Goal: Navigation & Orientation: Find specific page/section

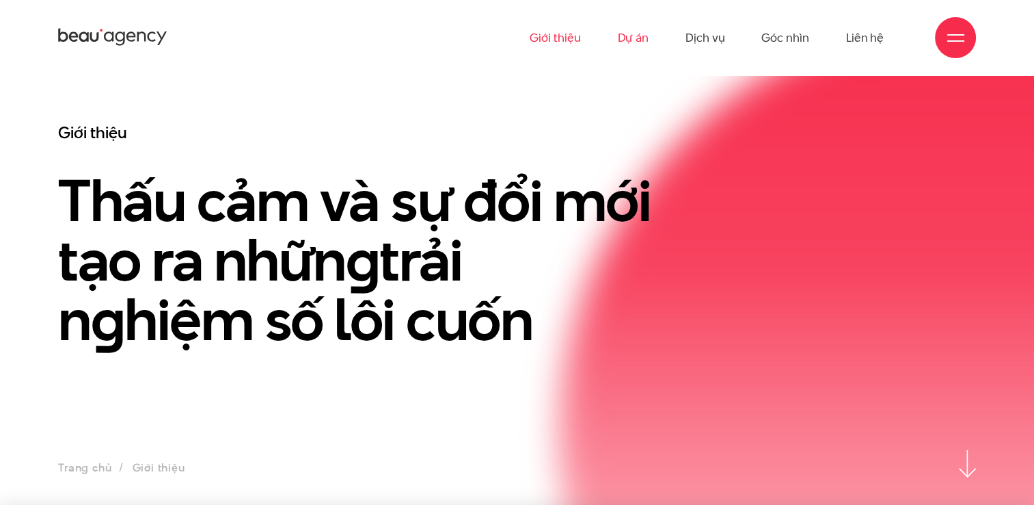
click at [621, 40] on link "Dự án" at bounding box center [632, 37] width 31 height 75
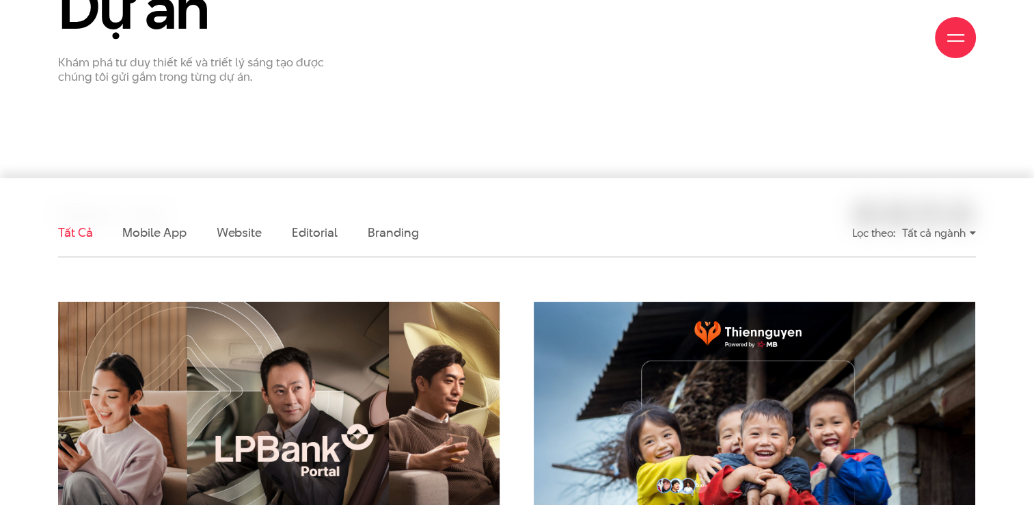
scroll to position [273, 0]
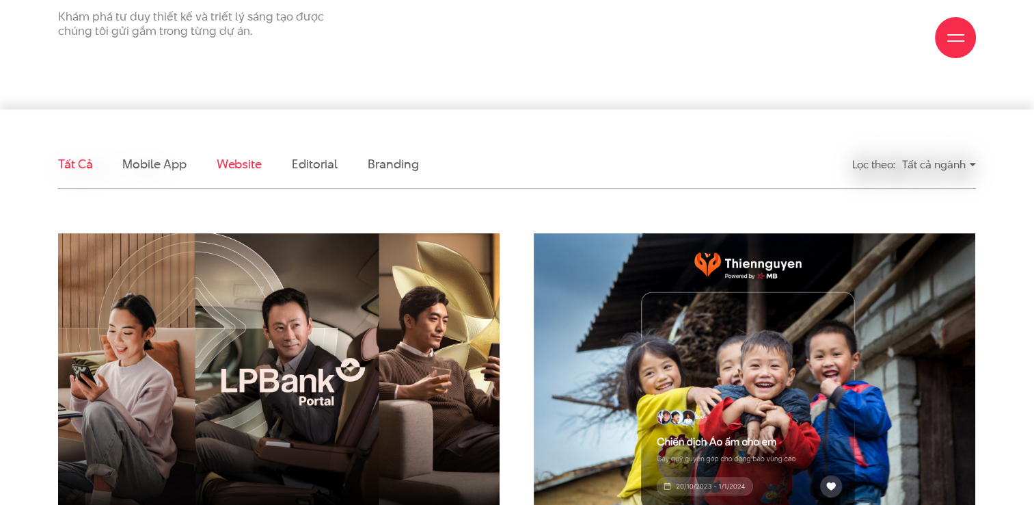
click at [235, 161] on link "Website" at bounding box center [239, 163] width 45 height 17
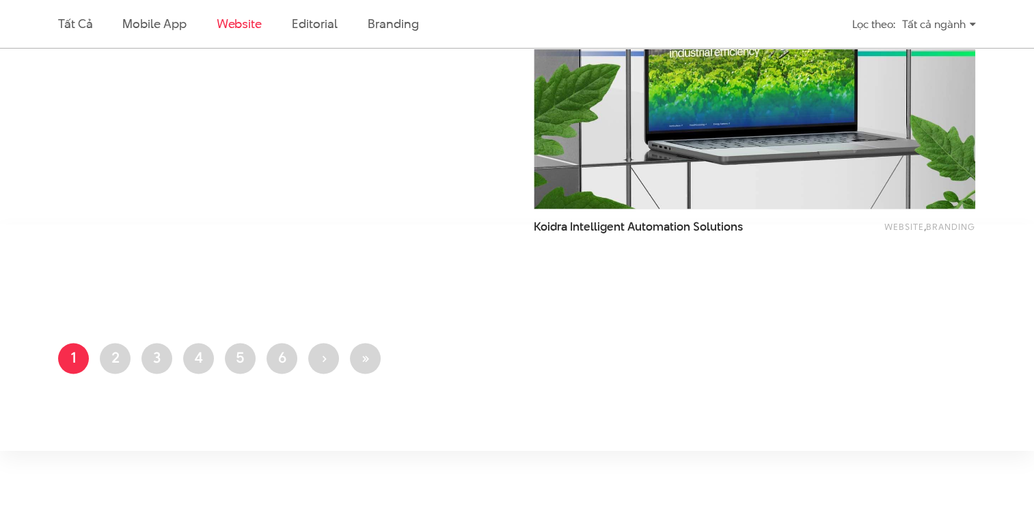
scroll to position [2259, 0]
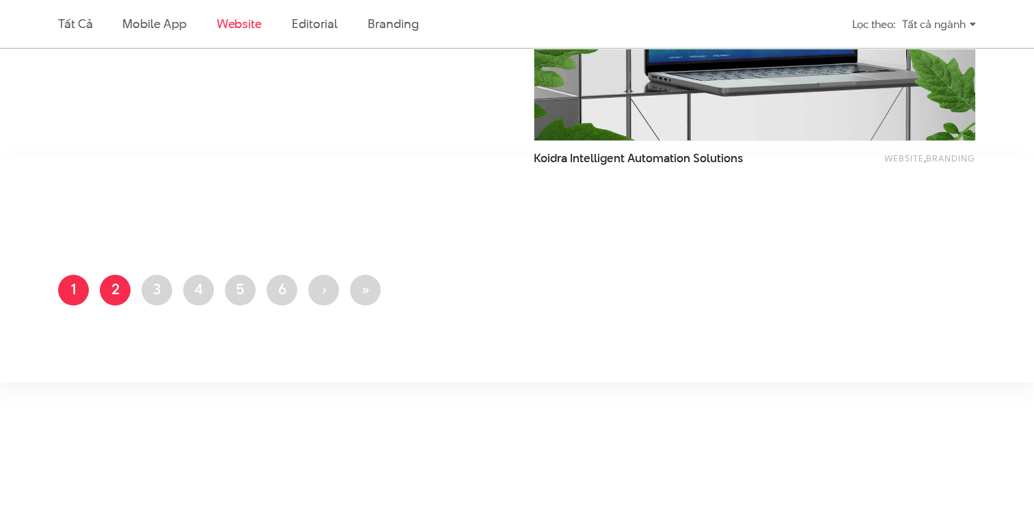
click at [122, 292] on link "Trang 2" at bounding box center [115, 289] width 31 height 31
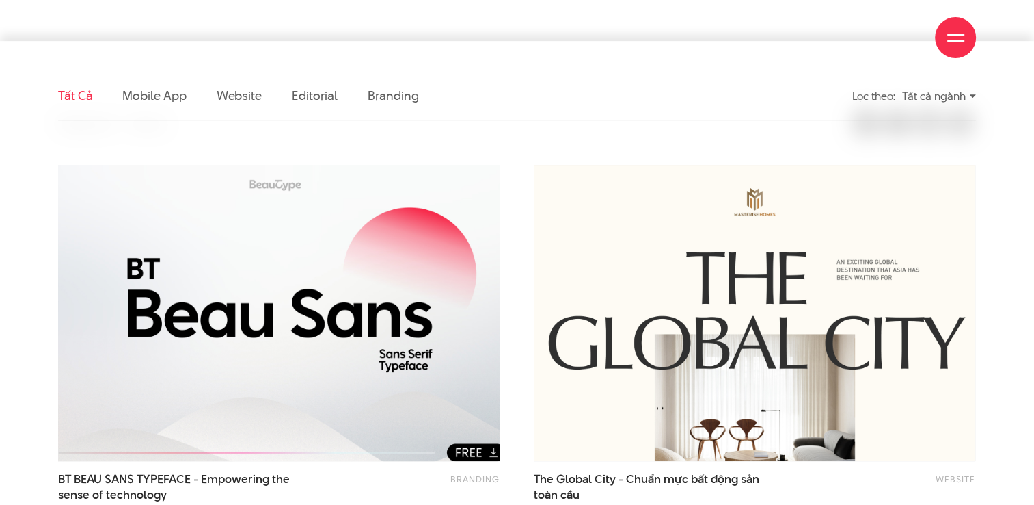
scroll to position [410, 0]
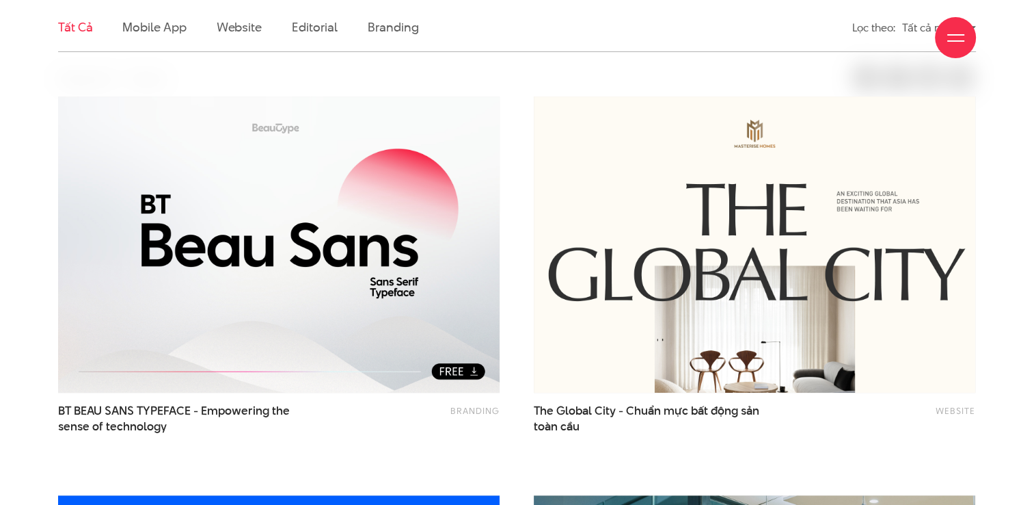
drag, startPoint x: 367, startPoint y: 325, endPoint x: 19, endPoint y: 338, distance: 348.3
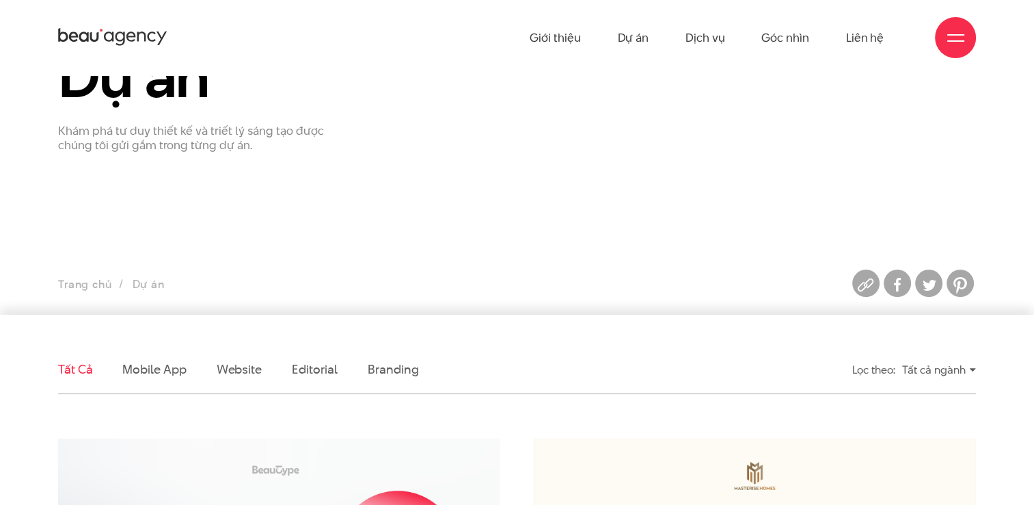
scroll to position [0, 0]
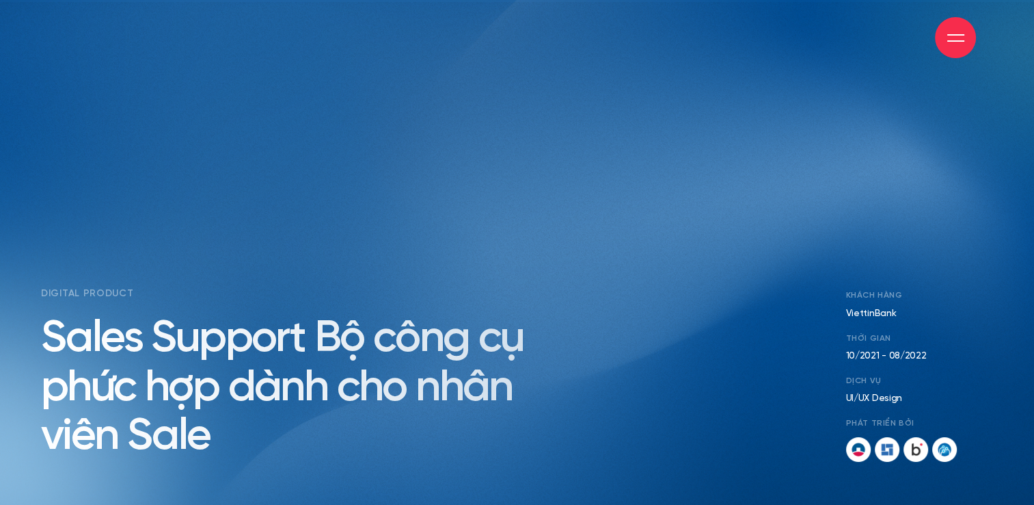
scroll to position [479, 0]
